Goal: Find specific page/section: Find specific page/section

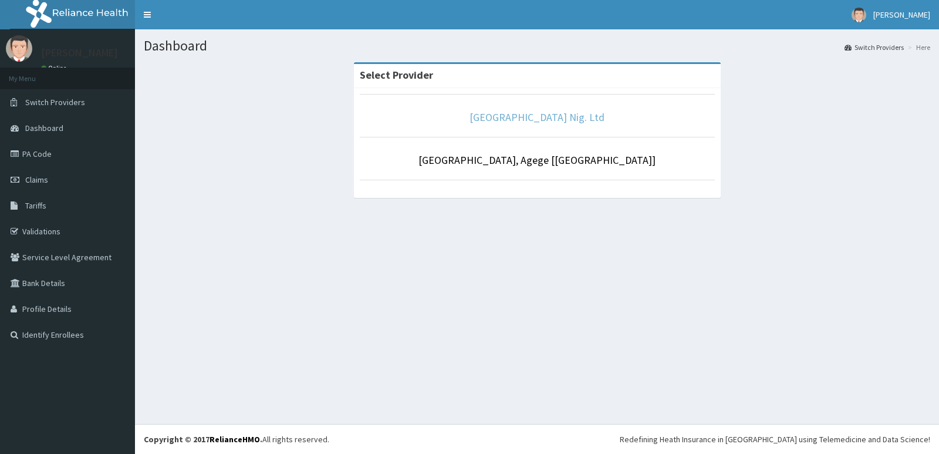
click at [529, 117] on link "[GEOGRAPHIC_DATA] Nig. Ltd" at bounding box center [536, 116] width 135 height 13
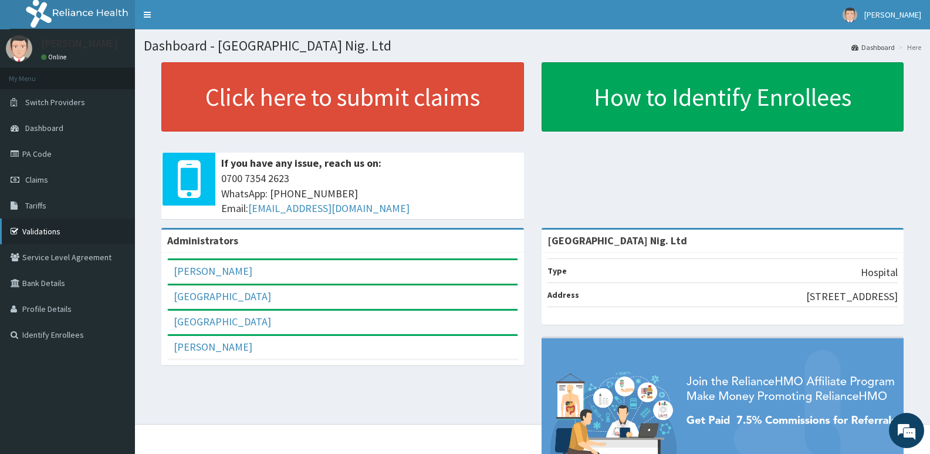
click at [73, 230] on link "Validations" at bounding box center [67, 231] width 135 height 26
